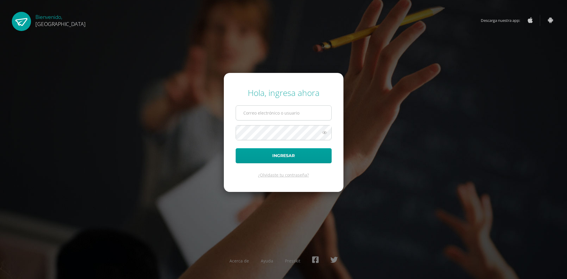
drag, startPoint x: 283, startPoint y: 115, endPoint x: 289, endPoint y: 107, distance: 9.9
click at [283, 115] on input "text" at bounding box center [283, 113] width 95 height 14
click at [277, 115] on input "text" at bounding box center [283, 113] width 95 height 14
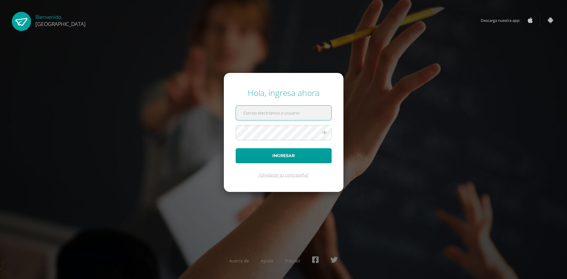
type input "giardino1384@hotmail.com"
click at [299, 161] on button "Ingresar" at bounding box center [284, 155] width 96 height 15
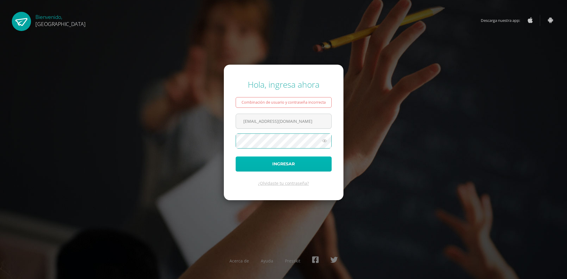
click at [279, 160] on button "Ingresar" at bounding box center [284, 164] width 96 height 15
click at [276, 157] on button "Ingresar" at bounding box center [284, 164] width 96 height 15
click at [294, 184] on link "¿Olvidaste tu contraseña?" at bounding box center [283, 184] width 51 height 6
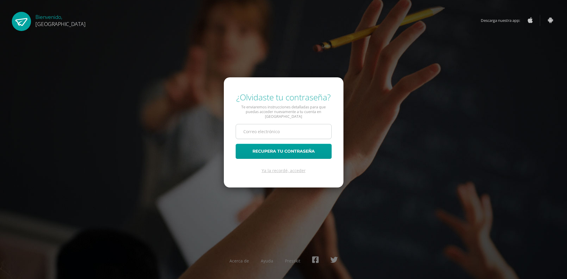
click at [277, 129] on input "text" at bounding box center [283, 131] width 95 height 14
type input "[EMAIL_ADDRESS][DOMAIN_NAME]"
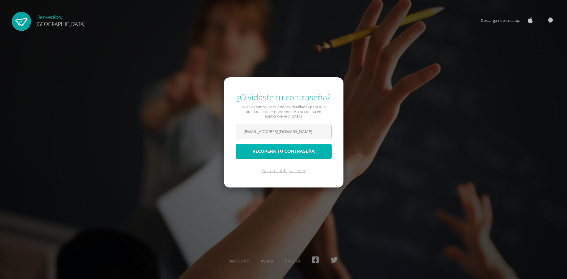
click at [265, 149] on button "Recupera tu contraseña" at bounding box center [284, 151] width 96 height 15
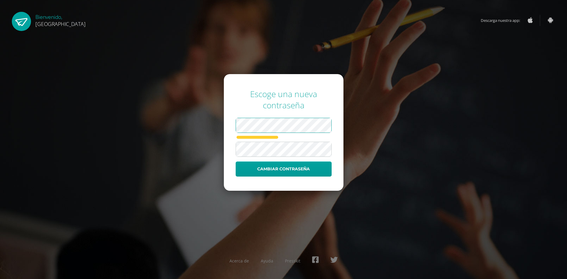
click at [219, 132] on div "Escoge una nueva contraseña Cambiar contraseña Acerca de Ayuda Presskit" at bounding box center [283, 140] width 381 height 112
click at [219, 157] on div "Escoge una nueva contraseña Cambiar contraseña Acerca de Ayuda Presskit" at bounding box center [283, 140] width 381 height 112
click at [218, 152] on div "Escoge una nueva contraseña Cambiar contraseña Acerca de Ayuda Presskit" at bounding box center [283, 140] width 381 height 112
click at [267, 170] on button "Cambiar contraseña" at bounding box center [284, 169] width 96 height 15
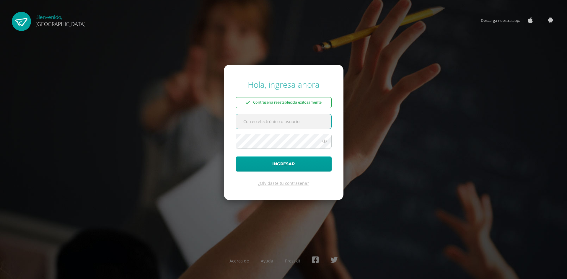
click at [263, 117] on input "text" at bounding box center [283, 121] width 95 height 14
type input "[EMAIL_ADDRESS][DOMAIN_NAME]"
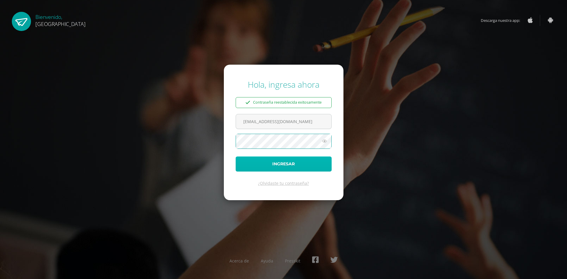
click at [273, 160] on button "Ingresar" at bounding box center [284, 164] width 96 height 15
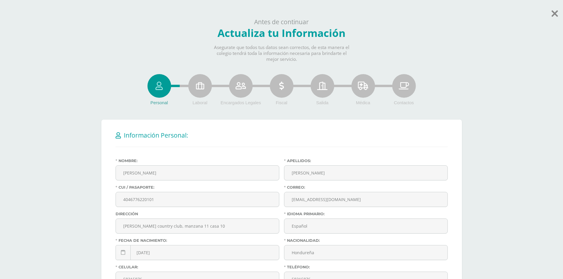
click at [561, 12] on body "[PERSON_NAME], [PERSON_NAME]! Antes de continuar Actualiza tu Información Asegu…" at bounding box center [281, 209] width 563 height 418
click at [555, 15] on icon at bounding box center [555, 13] width 7 height 10
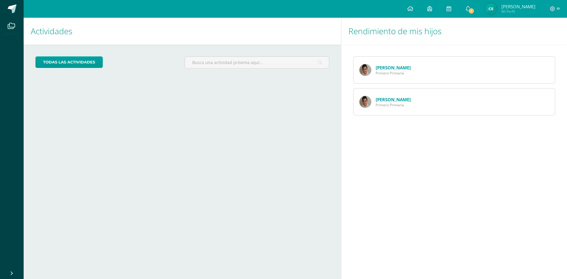
click at [401, 72] on span "Primero Primaria" at bounding box center [393, 73] width 35 height 5
click at [393, 68] on link "[PERSON_NAME]" at bounding box center [393, 68] width 35 height 6
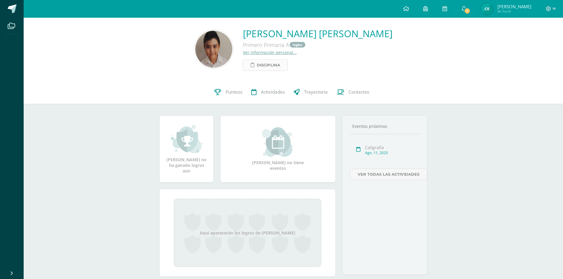
click at [257, 66] on span "Disciplina" at bounding box center [268, 65] width 23 height 11
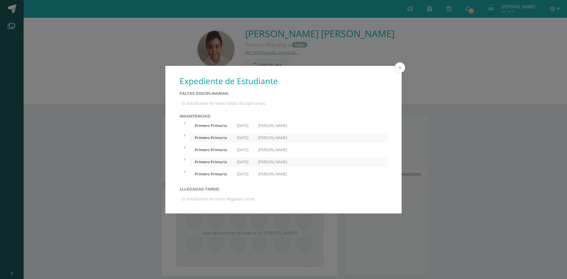
click at [399, 68] on button at bounding box center [400, 67] width 11 height 11
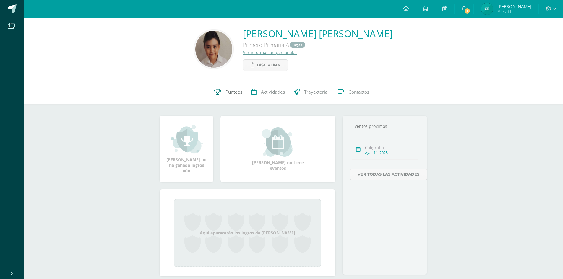
click at [231, 92] on span "Punteos" at bounding box center [234, 92] width 17 height 6
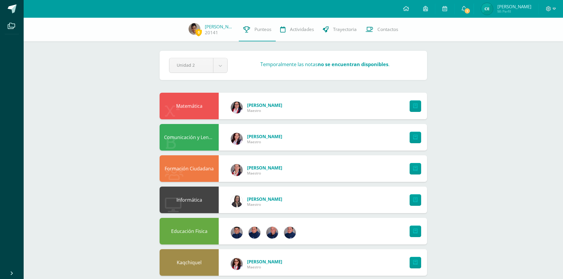
click at [227, 90] on div "Pendiente Unidad 2 Unidad 1 Unidad 2 Temporalmente las notas no se encuentran d…" at bounding box center [293, 247] width 291 height 458
click at [414, 107] on icon at bounding box center [415, 106] width 4 height 5
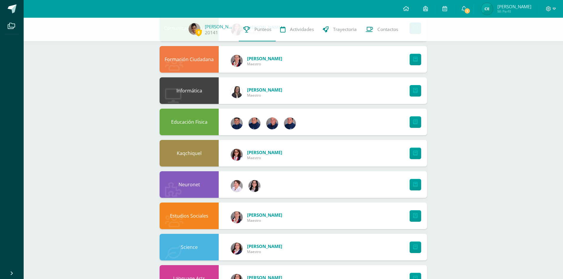
scroll to position [108, 0]
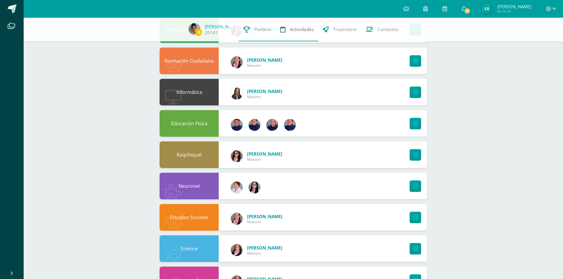
click at [295, 31] on span "Actividades" at bounding box center [302, 29] width 24 height 6
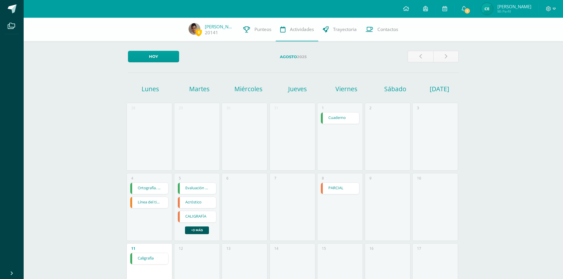
scroll to position [30, 0]
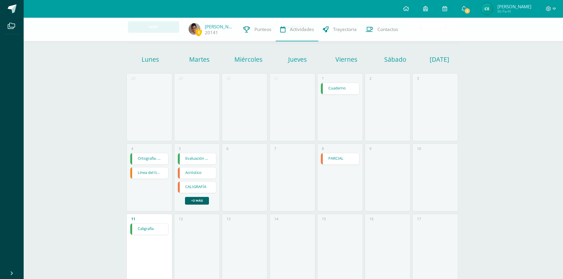
click at [199, 201] on link "+3 más" at bounding box center [197, 201] width 24 height 8
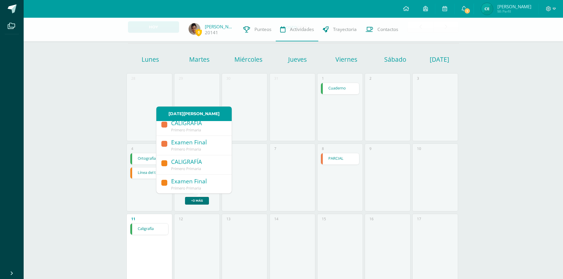
scroll to position [44, 0]
click at [226, 168] on link "CALIGRAFÍA Primero Primaria" at bounding box center [193, 165] width 75 height 20
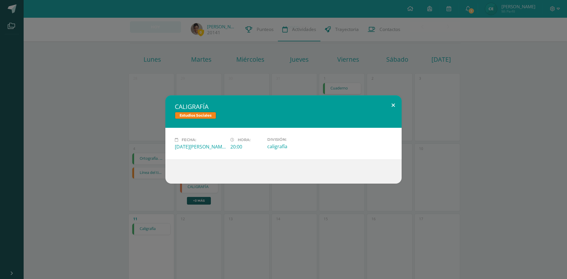
click at [393, 106] on button at bounding box center [393, 105] width 17 height 20
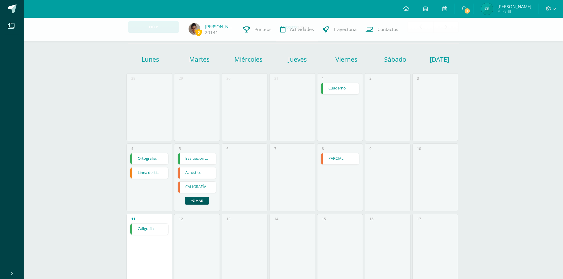
click at [336, 158] on link "PARCIAL" at bounding box center [340, 158] width 38 height 11
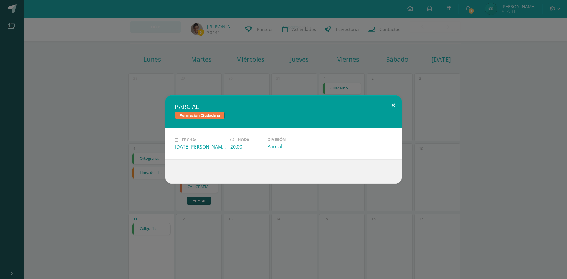
click at [393, 106] on button at bounding box center [393, 105] width 17 height 20
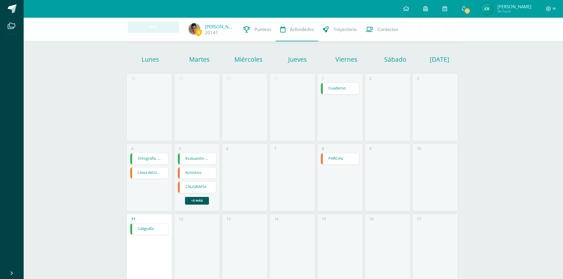
click at [147, 230] on link "Caligrafía" at bounding box center [149, 229] width 38 height 11
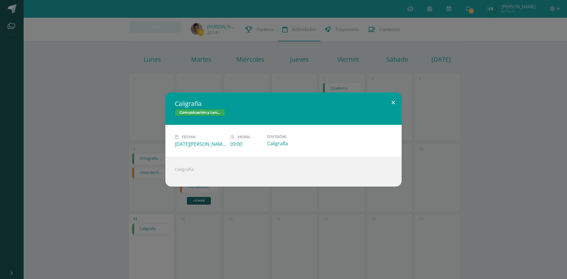
click at [393, 103] on button at bounding box center [393, 103] width 17 height 20
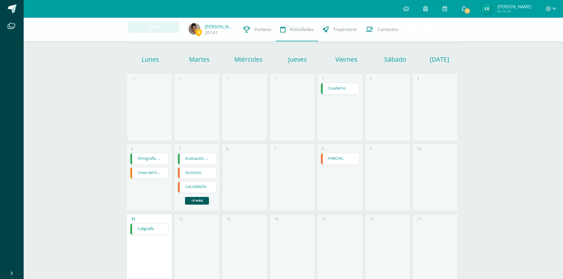
click at [468, 11] on span "1" at bounding box center [467, 11] width 7 height 7
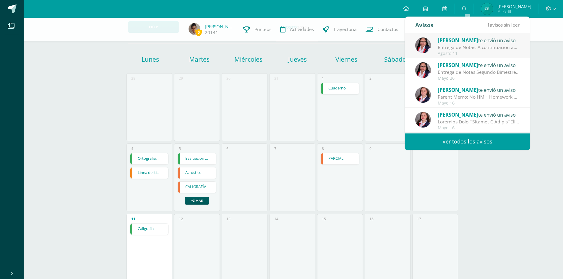
click at [464, 44] on div "Entrega de Notas: A continuación adjunto link para agendar cita. [URL][DOMAIN_N…" at bounding box center [479, 47] width 82 height 7
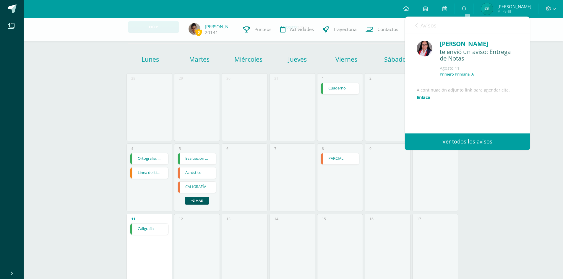
click at [452, 139] on link "Ver todos los avisos" at bounding box center [467, 142] width 125 height 16
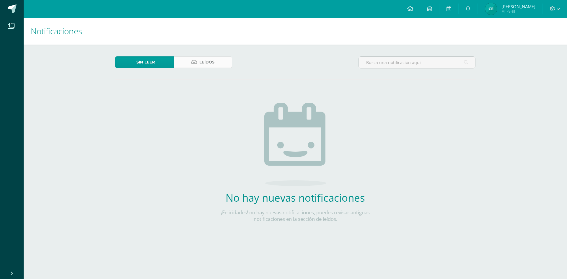
click at [204, 66] on span "Leídos" at bounding box center [206, 62] width 15 height 11
click at [197, 58] on link "Leídos" at bounding box center [203, 62] width 59 height 12
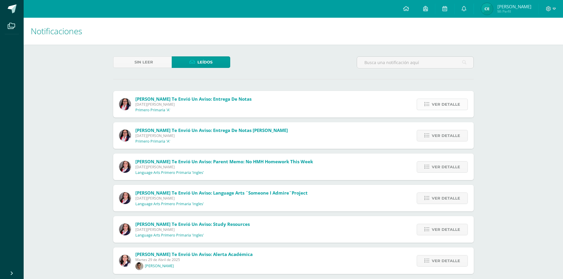
click at [439, 105] on span "Ver detalle" at bounding box center [446, 104] width 28 height 11
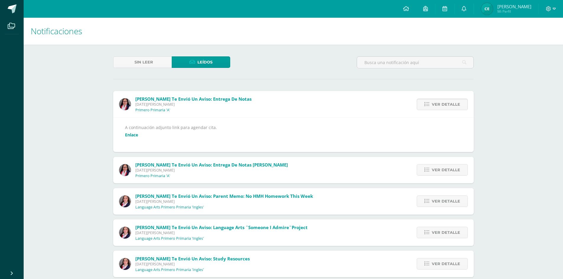
click at [128, 136] on link "Enlace" at bounding box center [131, 135] width 13 height 6
